Goal: Go to known website: Go to known website

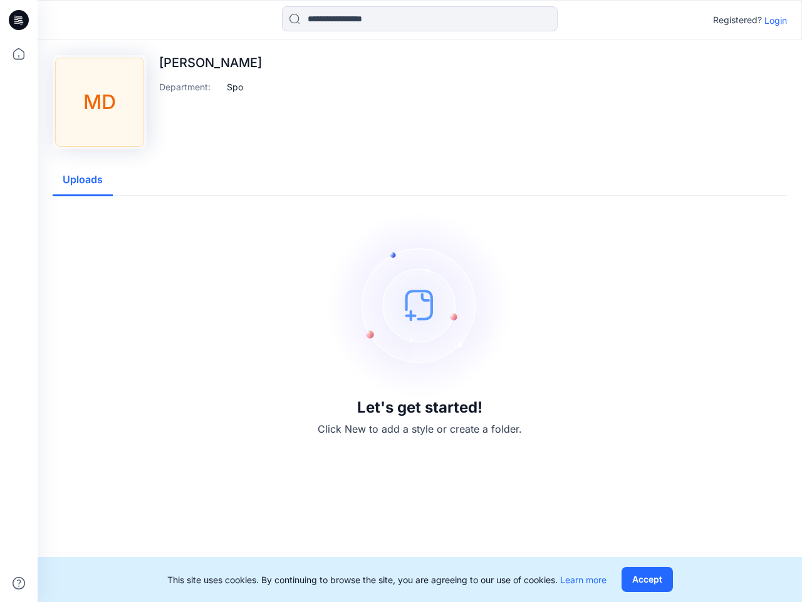
click at [401, 301] on img at bounding box center [420, 305] width 188 height 188
click at [19, 20] on icon at bounding box center [20, 20] width 5 height 1
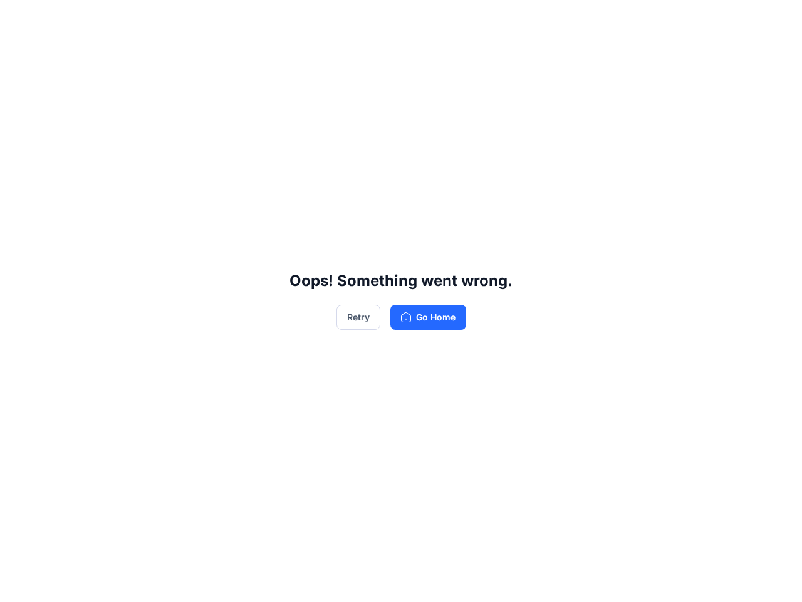
click at [19, 583] on div "Oops! Something went wrong. Retry Go Home" at bounding box center [401, 301] width 802 height 602
click at [420, 19] on div "Oops! Something went wrong. Retry Go Home" at bounding box center [401, 301] width 802 height 602
click at [776, 20] on div "Oops! Something went wrong. Retry Go Home" at bounding box center [401, 301] width 802 height 602
click at [235, 86] on div "Oops! Something went wrong. Retry Go Home" at bounding box center [401, 301] width 802 height 602
click at [83, 180] on div "Oops! Something went wrong. Retry Go Home" at bounding box center [401, 301] width 802 height 602
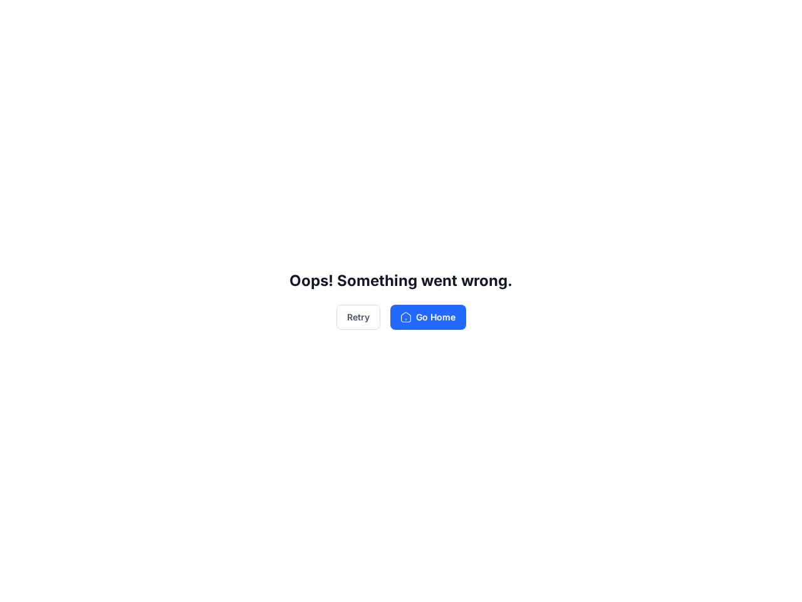
click at [647, 579] on div "Oops! Something went wrong. Retry Go Home" at bounding box center [401, 301] width 802 height 602
